Goal: Task Accomplishment & Management: Complete application form

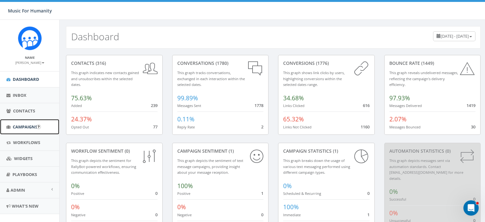
click at [19, 125] on span "Campaigns" at bounding box center [25, 127] width 25 height 6
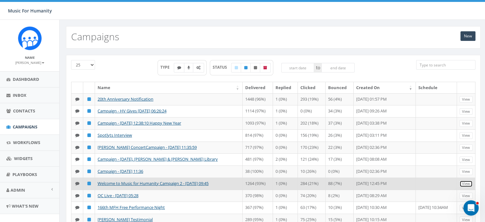
click at [464, 187] on link "View" at bounding box center [465, 183] width 13 height 7
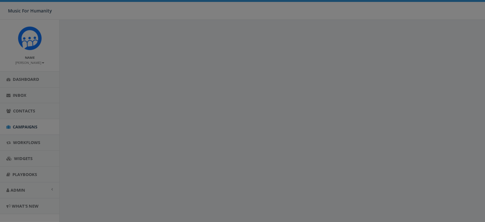
select select
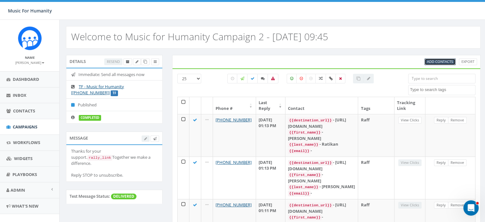
click at [443, 61] on span "Add Contacts" at bounding box center [440, 61] width 26 height 5
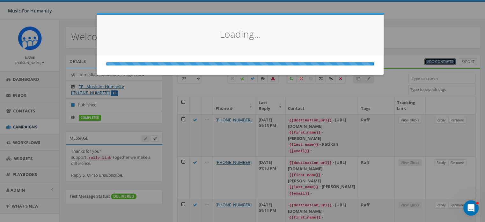
select select
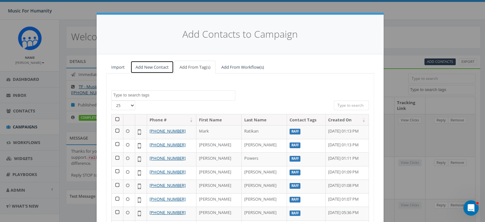
click at [152, 65] on link "Add New Contact" at bounding box center [151, 67] width 43 height 13
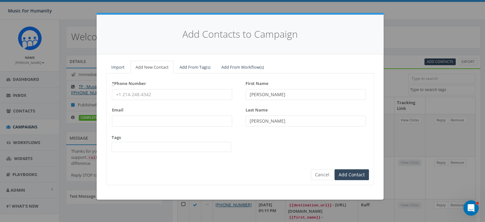
click at [151, 93] on input "* Phone Number" at bounding box center [172, 94] width 120 height 11
type input "8455514260"
type input "[PERSON_NAME]"
click at [334, 169] on input "Add Contact" at bounding box center [351, 174] width 34 height 11
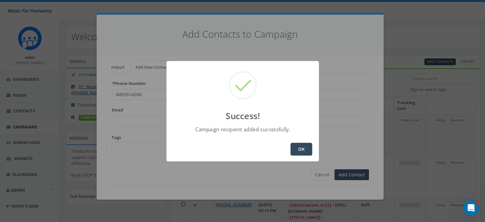
click at [301, 149] on button "OK" at bounding box center [301, 148] width 22 height 13
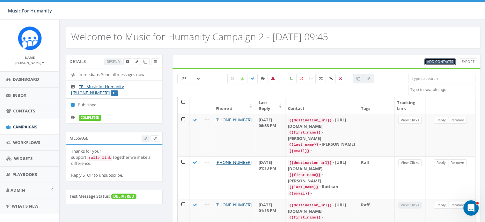
click at [446, 62] on span "Add Contacts" at bounding box center [440, 61] width 26 height 5
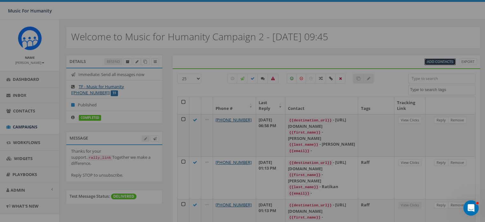
select select
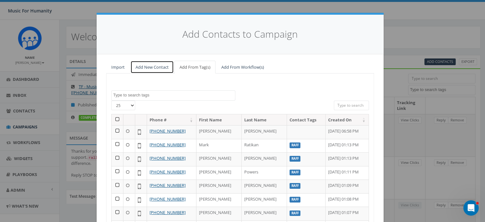
click at [153, 67] on link "Add New Contact" at bounding box center [151, 67] width 43 height 13
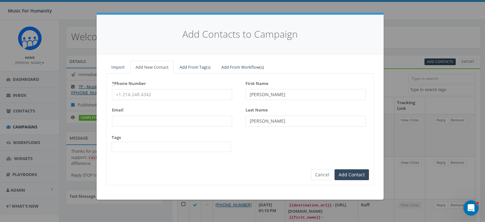
click at [147, 92] on input "* Phone Number" at bounding box center [172, 94] width 120 height 11
click at [150, 94] on input "* Phone Number" at bounding box center [172, 94] width 120 height 11
type input "8458258067"
type input "[PERSON_NAME]"
type input "Barkin"
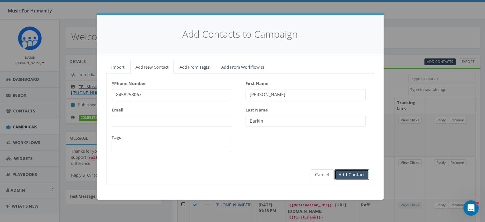
click at [334, 169] on input "Add Contact" at bounding box center [351, 174] width 34 height 11
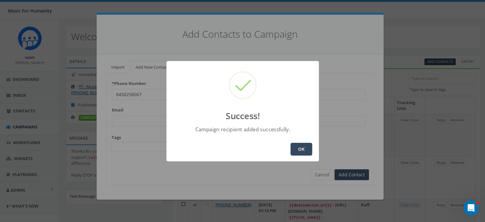
click at [300, 146] on button "OK" at bounding box center [301, 148] width 22 height 13
